Goal: Information Seeking & Learning: Learn about a topic

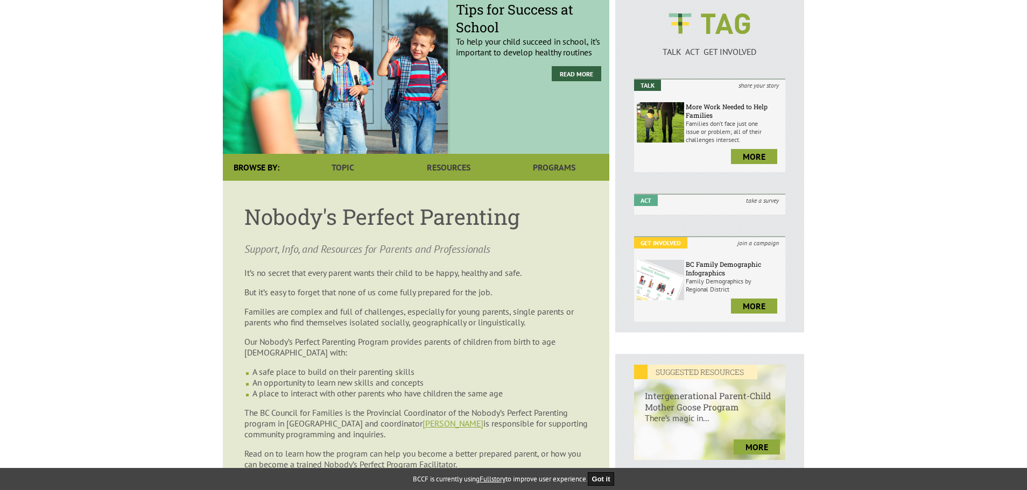
scroll to position [108, 0]
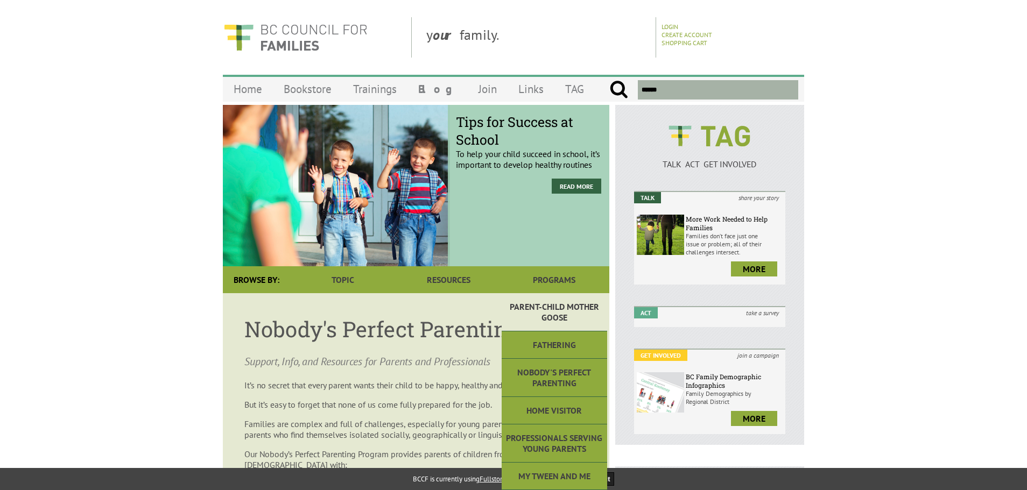
click at [555, 303] on link "Parent-Child Mother Goose" at bounding box center [553, 312] width 105 height 38
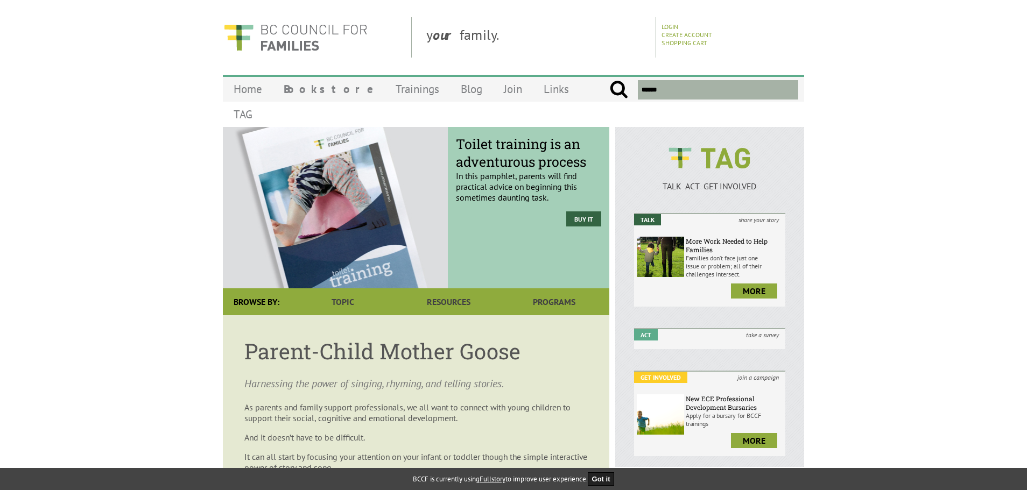
click at [561, 373] on article "Parent-Child Mother Goose Harnessing the power of singing, rhyming, and telling…" at bounding box center [416, 495] width 386 height 360
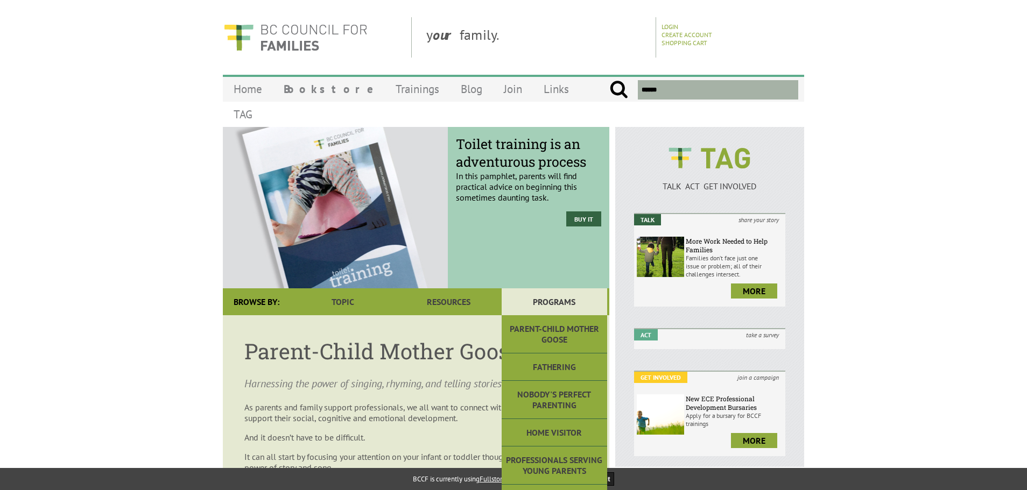
click at [559, 288] on link "Programs" at bounding box center [553, 301] width 105 height 27
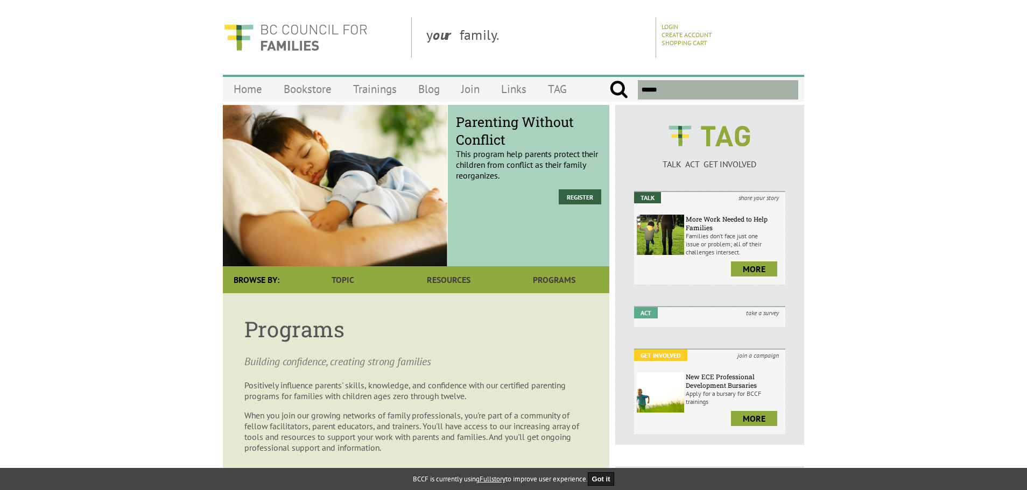
click at [563, 380] on p "Positively influence parents' skills, knowledge, and confidence with our certif…" at bounding box center [415, 391] width 343 height 22
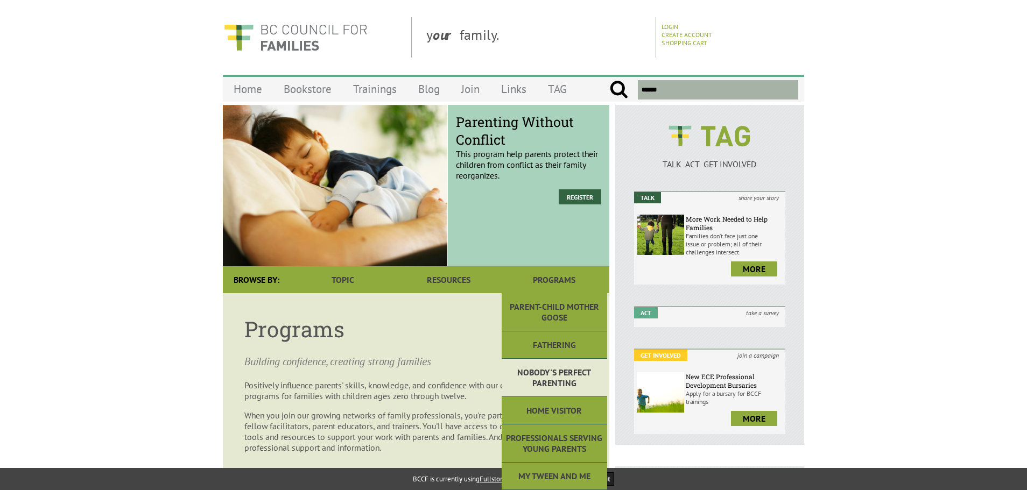
click at [555, 368] on link "Nobody's Perfect Parenting" at bounding box center [553, 378] width 105 height 38
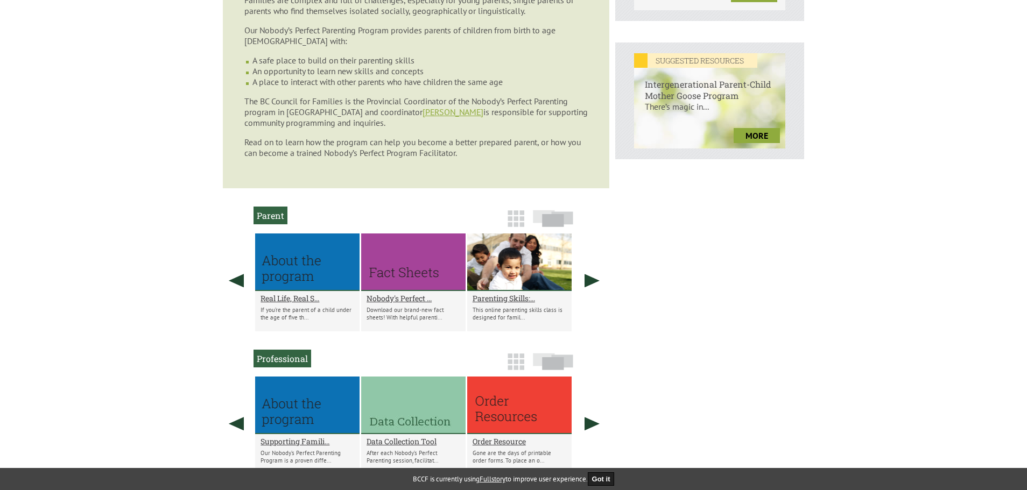
scroll to position [430, 0]
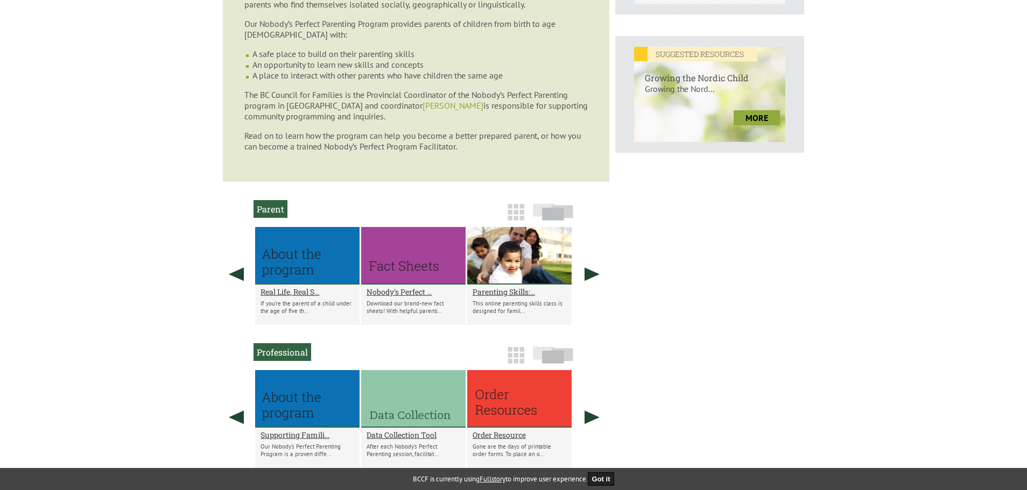
click at [437, 108] on link "Ruby Banga" at bounding box center [452, 105] width 61 height 11
click at [336, 164] on article "Nobody's Perfect Parenting Support, Info, and Resources for Parents and Profess…" at bounding box center [416, 22] width 386 height 319
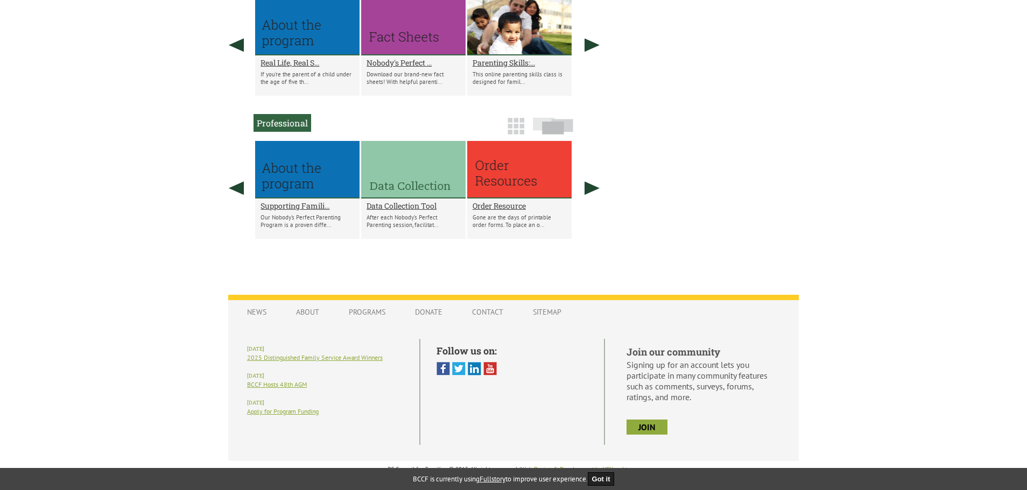
scroll to position [660, 0]
click at [379, 309] on link "Programs" at bounding box center [367, 311] width 58 height 20
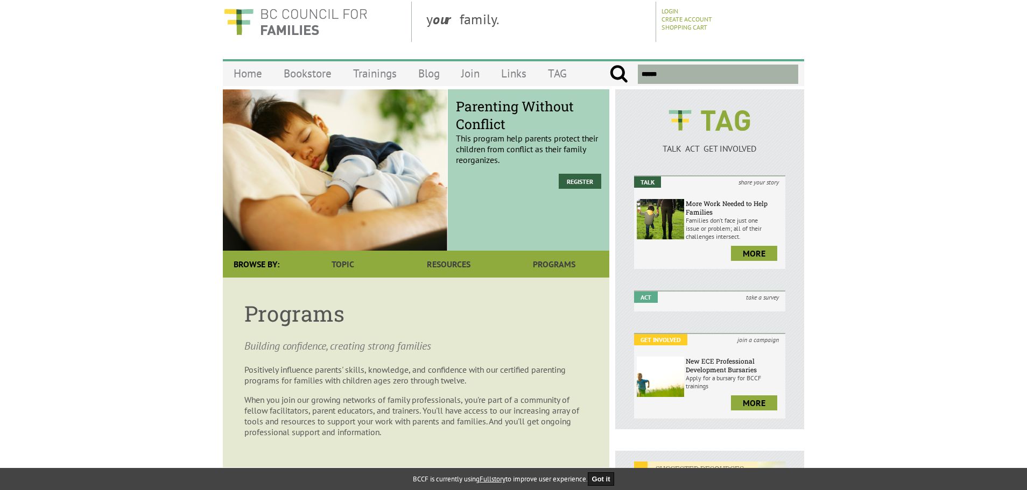
scroll to position [11, 0]
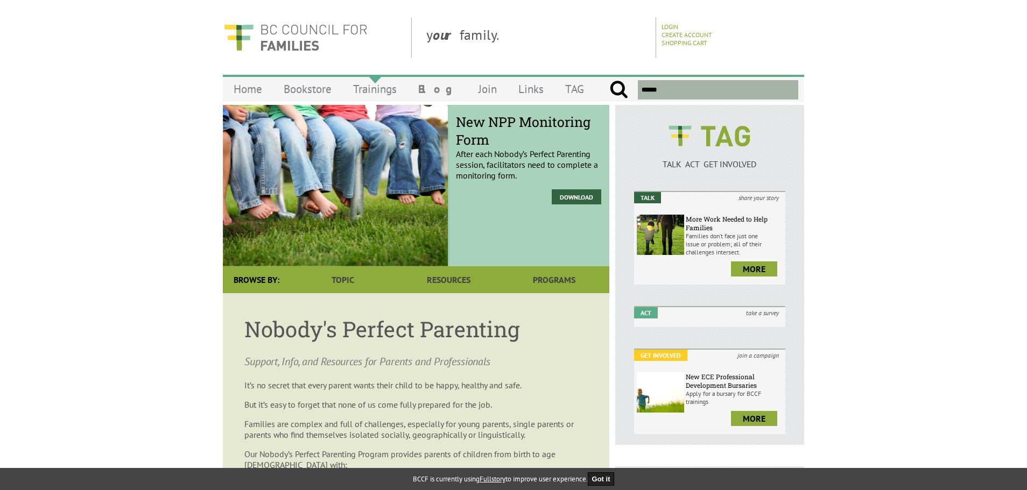
click at [378, 100] on link "Trainings" at bounding box center [374, 88] width 65 height 25
